Goal: Task Accomplishment & Management: Use online tool/utility

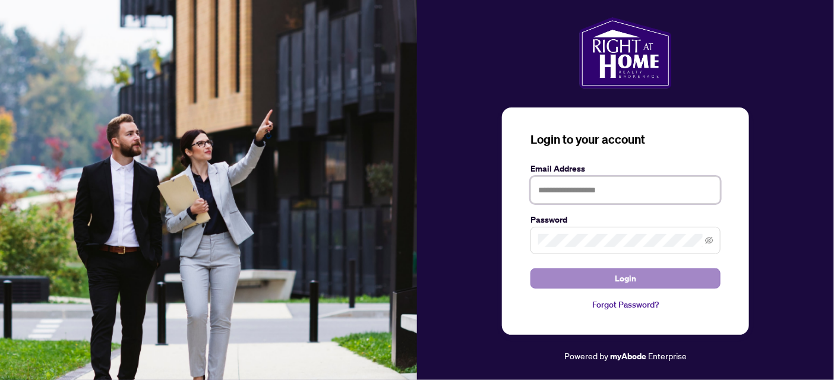
type input "**********"
click at [579, 282] on button "Login" at bounding box center [626, 279] width 190 height 20
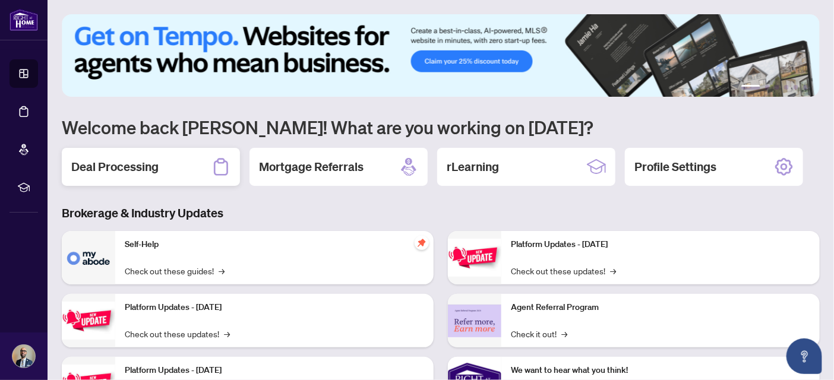
click at [116, 169] on h2 "Deal Processing" at bounding box center [114, 167] width 87 height 17
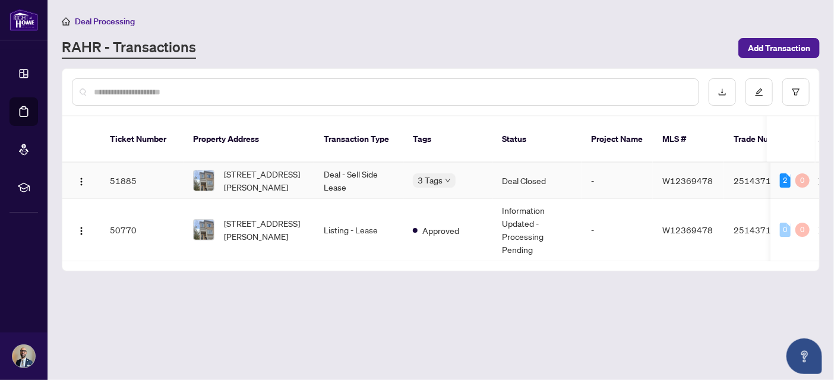
click at [333, 166] on td "Deal - Sell Side Lease" at bounding box center [358, 181] width 89 height 36
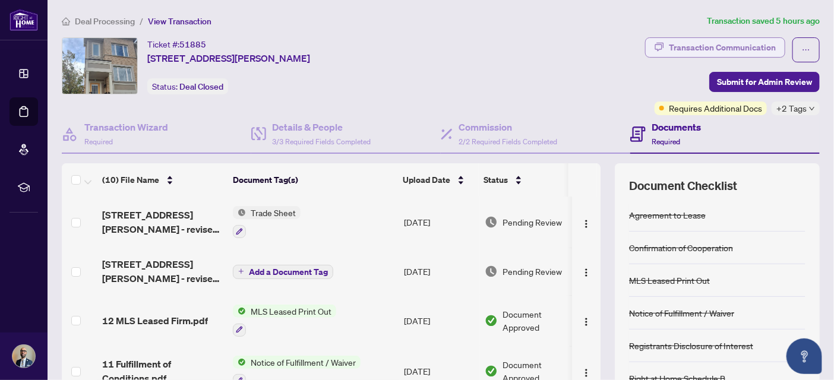
click at [745, 42] on div "Transaction Communication" at bounding box center [722, 47] width 107 height 19
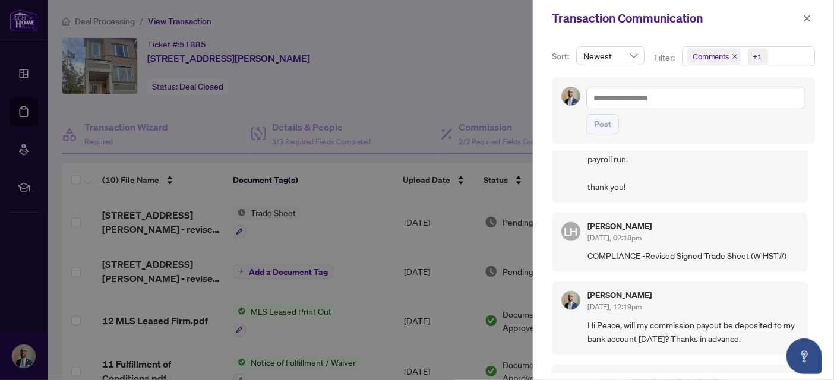
scroll to position [223, 0]
click at [806, 21] on icon "close" at bounding box center [807, 18] width 8 height 8
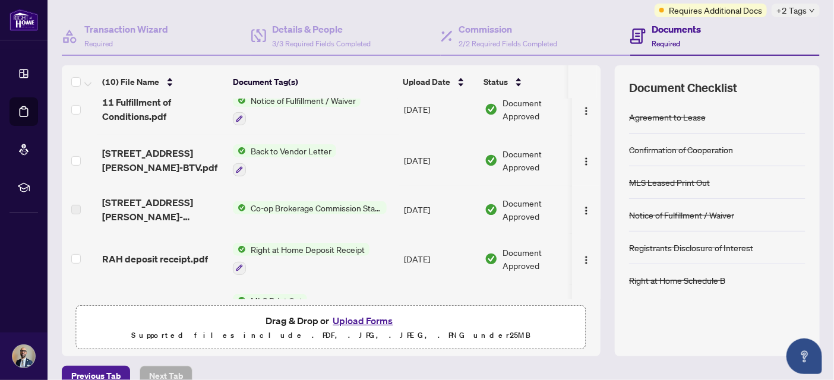
scroll to position [0, 0]
